Goal: Communication & Community: Share content

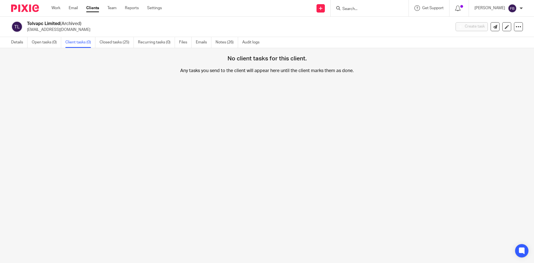
click at [361, 9] on input "Search" at bounding box center [367, 9] width 50 height 5
type input "starligh"
click at [371, 26] on link at bounding box center [388, 24] width 94 height 13
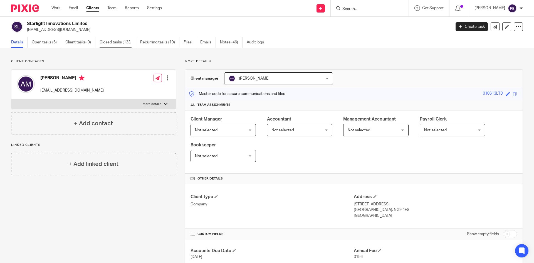
click at [120, 43] on link "Closed tasks (133)" at bounding box center [118, 42] width 36 height 11
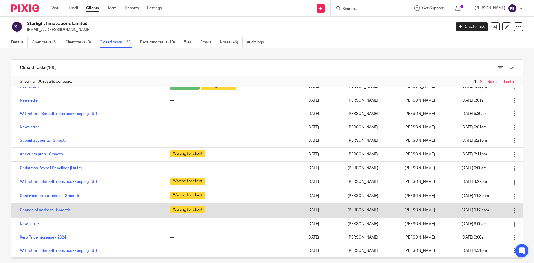
scroll to position [111, 0]
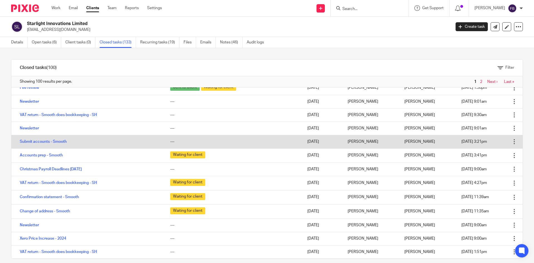
click at [55, 139] on td "Submit accounts - Smooth" at bounding box center [87, 141] width 153 height 13
click at [55, 141] on link "Submit accounts - Smooth" at bounding box center [43, 142] width 47 height 4
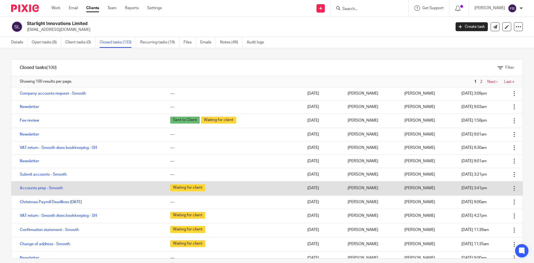
scroll to position [83, 0]
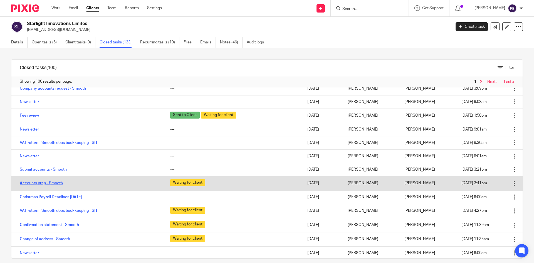
click at [48, 182] on link "Accounts prep - Smooth" at bounding box center [41, 183] width 43 height 4
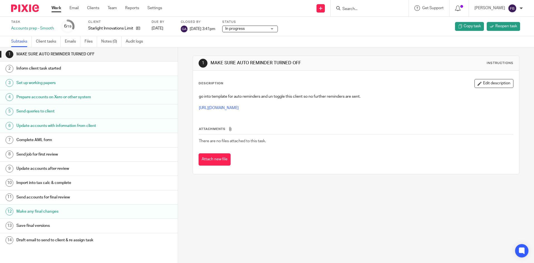
scroll to position [73, 0]
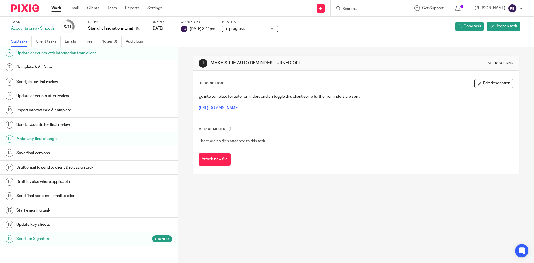
click at [39, 237] on h1 "Send For Signature" at bounding box center [68, 238] width 104 height 8
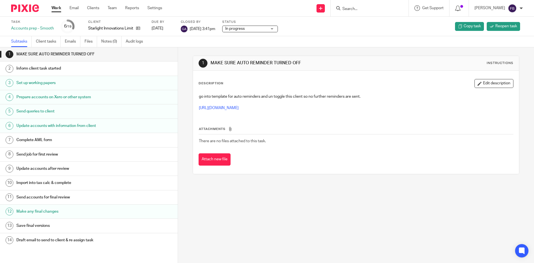
click at [360, 9] on input "Search" at bounding box center [367, 9] width 50 height 5
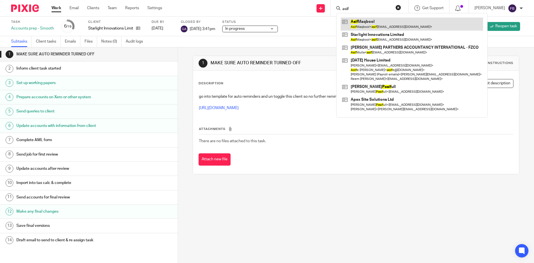
type input "asif"
click at [370, 26] on link at bounding box center [412, 24] width 142 height 13
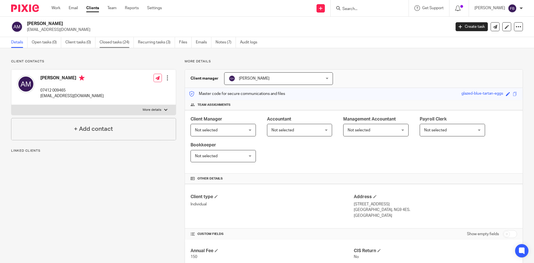
click at [122, 42] on link "Closed tasks (24)" at bounding box center [117, 42] width 34 height 11
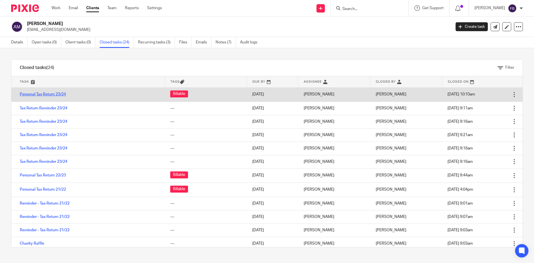
click at [54, 93] on link "Personal Tax Return 23/24" at bounding box center [43, 94] width 46 height 4
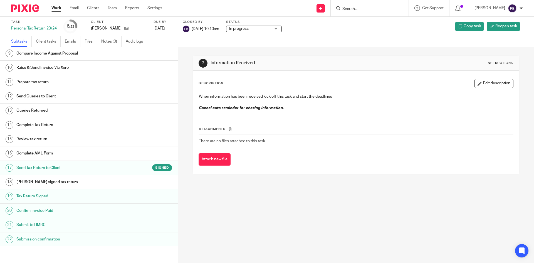
scroll to position [115, 0]
click at [38, 167] on h1 "Send Tax Return to Client" at bounding box center [68, 167] width 104 height 8
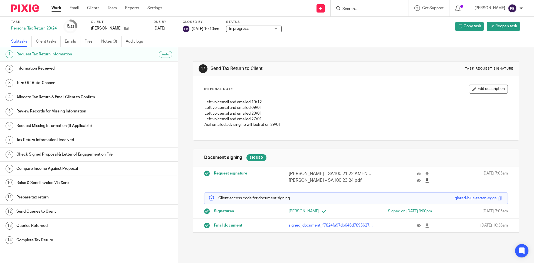
click at [425, 180] on icon at bounding box center [427, 180] width 4 height 4
click at [124, 28] on icon at bounding box center [126, 28] width 4 height 4
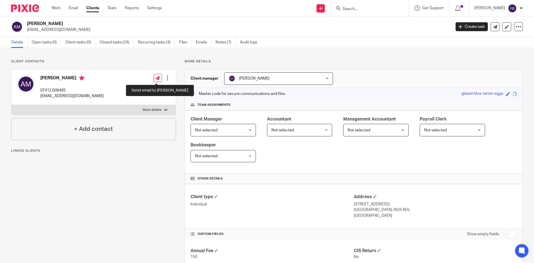
click at [156, 77] on icon at bounding box center [157, 78] width 4 height 4
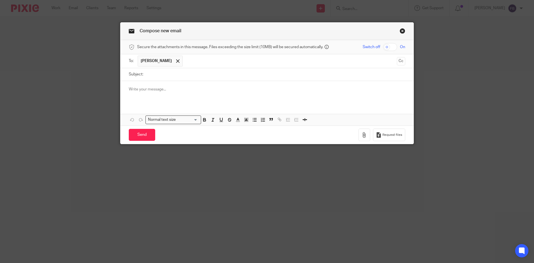
click at [391, 45] on input "checkbox" at bounding box center [390, 47] width 14 height 8
checkbox input "true"
click at [191, 73] on input "Subject:" at bounding box center [275, 74] width 259 height 13
type input "23/24 Tax return"
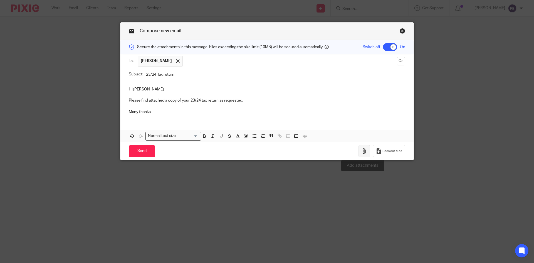
click at [363, 153] on icon "button" at bounding box center [364, 151] width 6 height 6
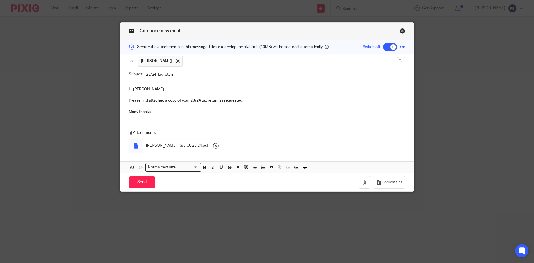
click at [254, 101] on p "Please find attached a copy of your 23/24 tax return as requested." at bounding box center [267, 101] width 276 height 6
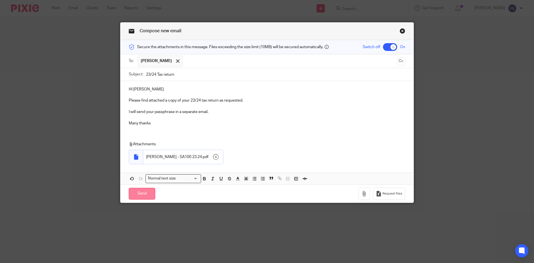
click at [142, 195] on input "Send" at bounding box center [142, 194] width 26 height 12
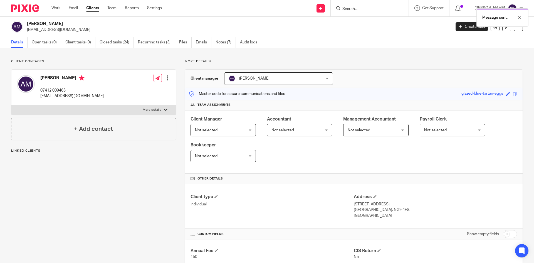
drag, startPoint x: 456, startPoint y: 94, endPoint x: 496, endPoint y: 88, distance: 40.5
click at [498, 94] on div "glazed-blue-tartan-eggs" at bounding box center [482, 94] width 42 height 6
copy div "glazed-blue-tartan-eggs"
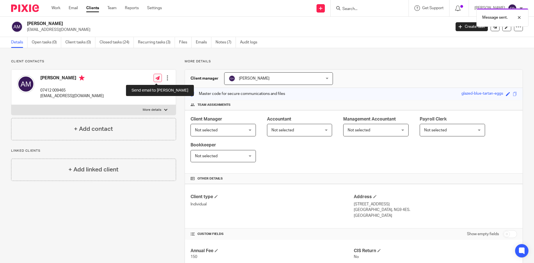
click at [157, 76] on icon at bounding box center [157, 78] width 4 height 4
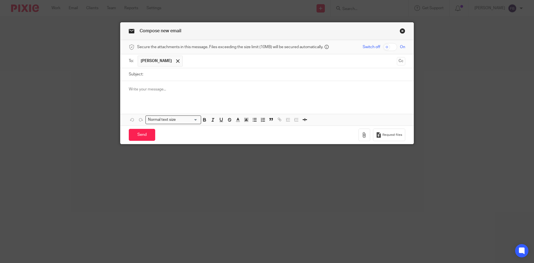
click at [172, 88] on p at bounding box center [267, 89] width 276 height 6
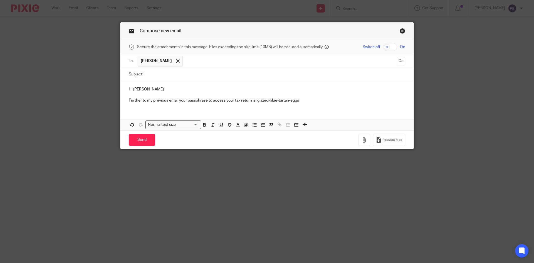
click at [170, 74] on input "Subject:" at bounding box center [275, 74] width 259 height 13
type input "23/24 Tax return"
click at [143, 138] on input "Send" at bounding box center [142, 140] width 26 height 12
